Goal: Find specific page/section: Find specific page/section

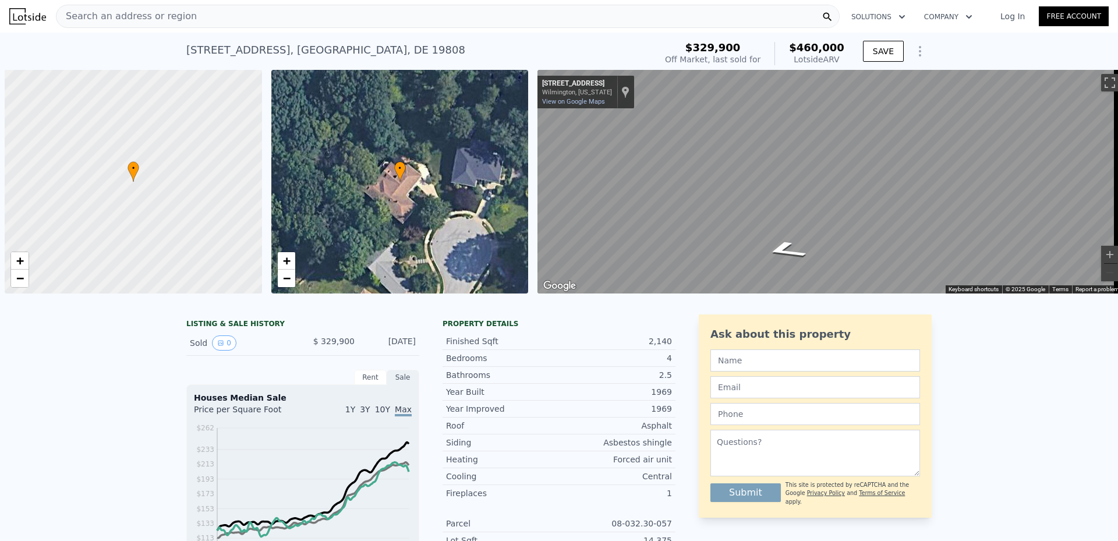
scroll to position [0, 5]
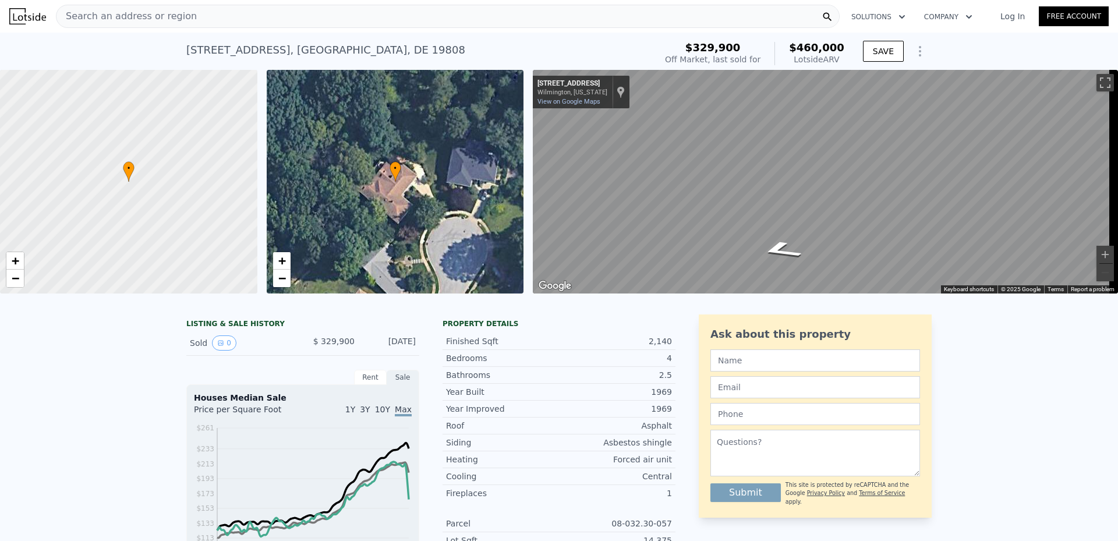
click at [97, 20] on span "Search an address or region" at bounding box center [126, 16] width 140 height 14
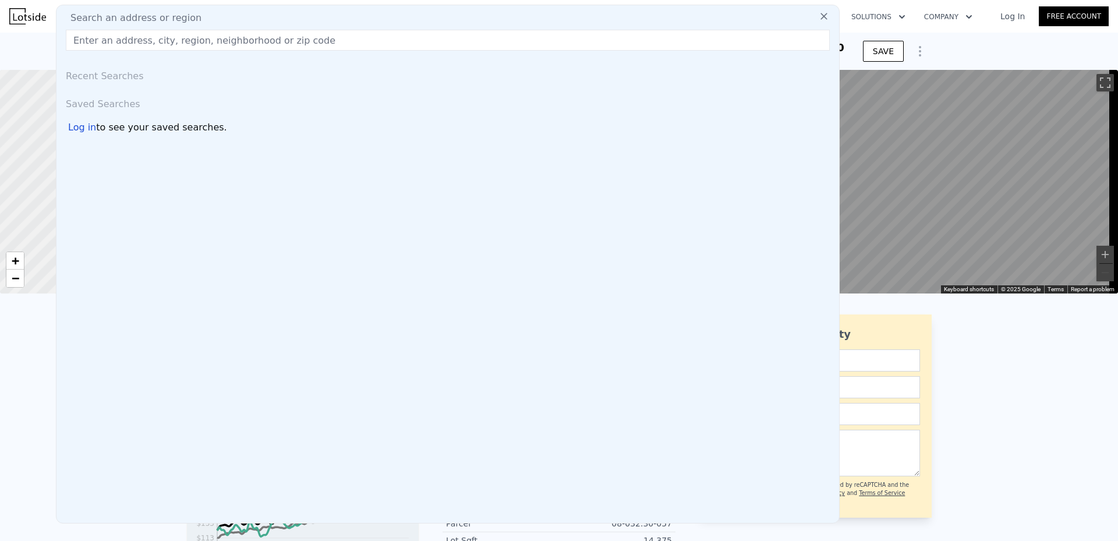
drag, startPoint x: 97, startPoint y: 20, endPoint x: 84, endPoint y: 13, distance: 14.1
click at [84, 13] on span "Search an address or region" at bounding box center [131, 18] width 140 height 14
click at [98, 39] on input "text" at bounding box center [448, 40] width 764 height 21
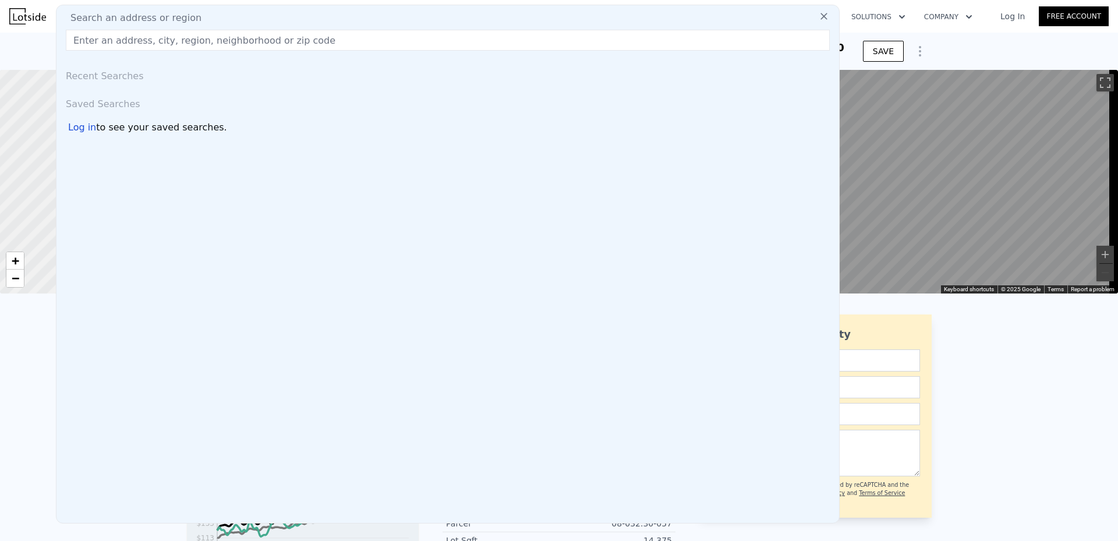
paste input "[STREET_ADDRESS]"
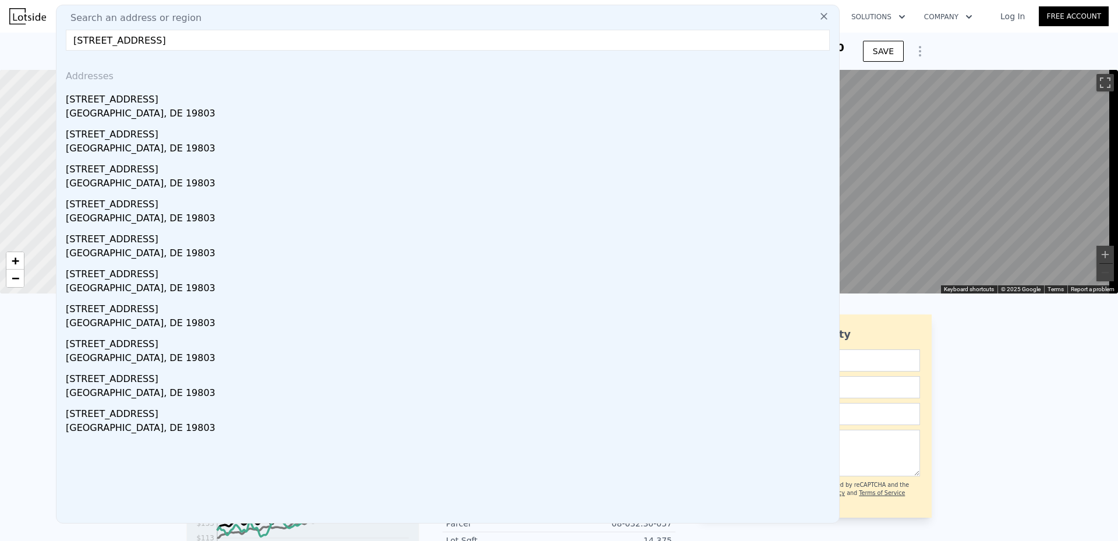
type input "[STREET_ADDRESS]"
click at [125, 109] on div "[GEOGRAPHIC_DATA], DE 19803" at bounding box center [450, 115] width 768 height 16
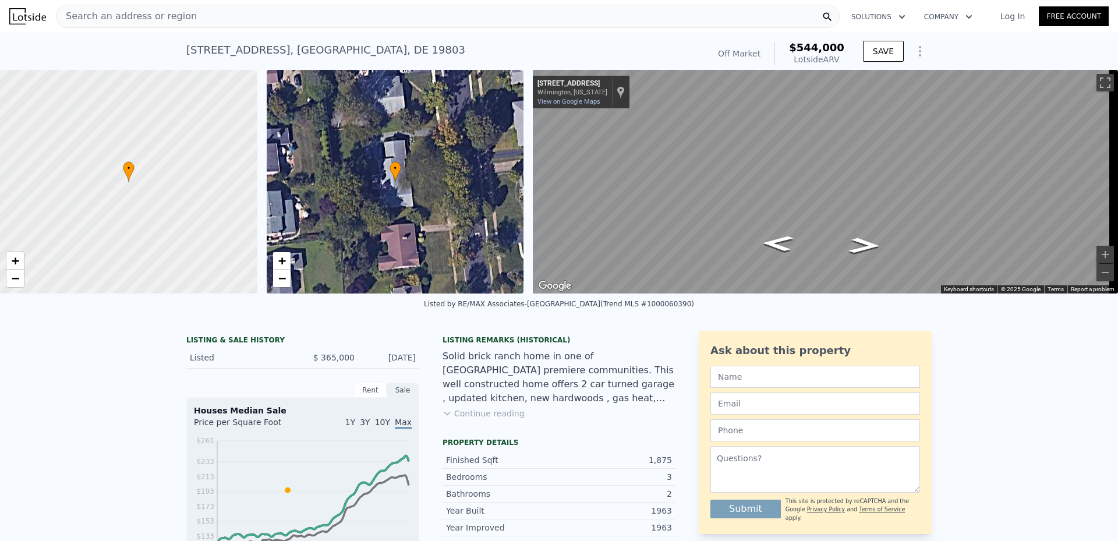
click at [472, 419] on button "Continue reading" at bounding box center [483, 413] width 82 height 12
